Goal: Transaction & Acquisition: Obtain resource

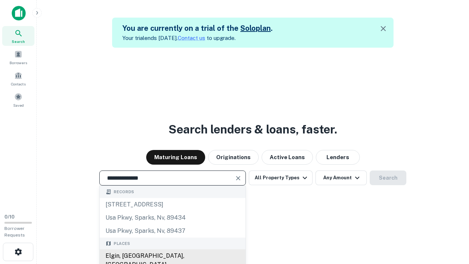
click at [172, 256] on div "Elgin, [GEOGRAPHIC_DATA], [GEOGRAPHIC_DATA]" at bounding box center [173, 260] width 146 height 22
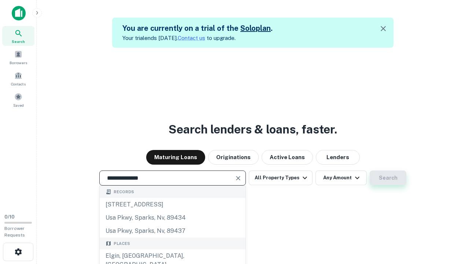
type input "**********"
click at [388, 178] on button "Search" at bounding box center [388, 178] width 37 height 15
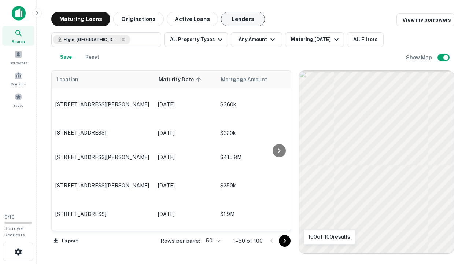
click at [243, 19] on button "Lenders" at bounding box center [243, 19] width 44 height 15
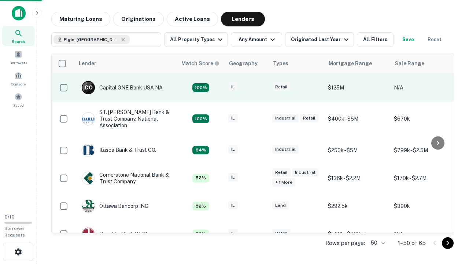
click at [260, 88] on div "IL" at bounding box center [246, 88] width 37 height 10
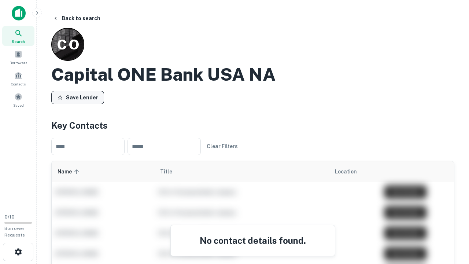
click at [78, 97] on button "Save Lender" at bounding box center [77, 97] width 53 height 13
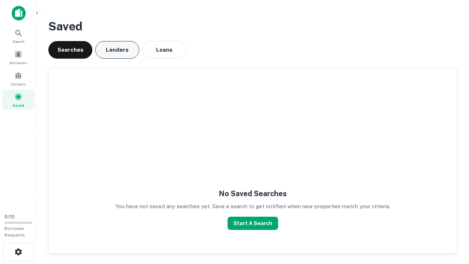
click at [117, 50] on button "Lenders" at bounding box center [117, 50] width 44 height 18
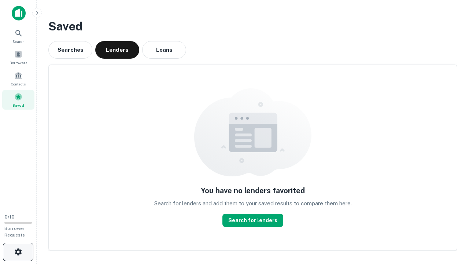
click at [18, 252] on icon "button" at bounding box center [18, 252] width 9 height 9
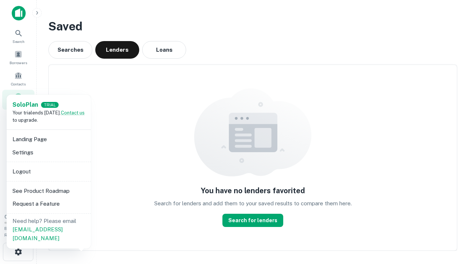
click at [48, 171] on li "Logout" at bounding box center [49, 171] width 78 height 13
